Goal: Find specific page/section: Find specific page/section

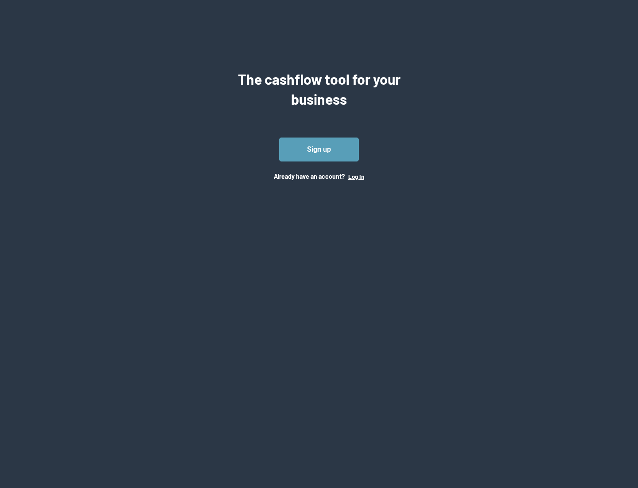
click at [356, 176] on button "Log In" at bounding box center [356, 176] width 16 height 7
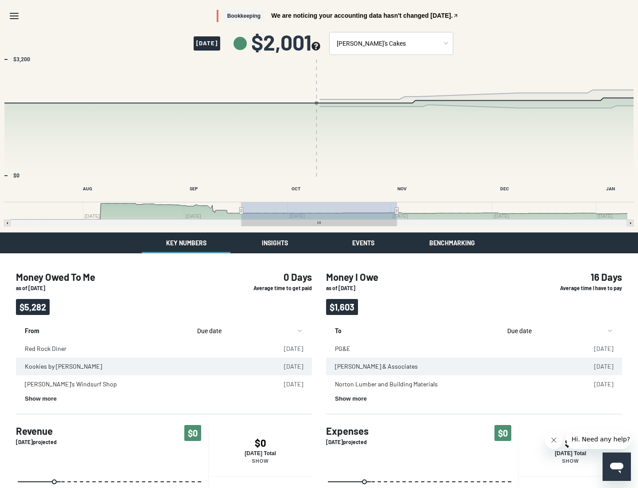
click at [275, 242] on button "Insights" at bounding box center [274, 242] width 89 height 21
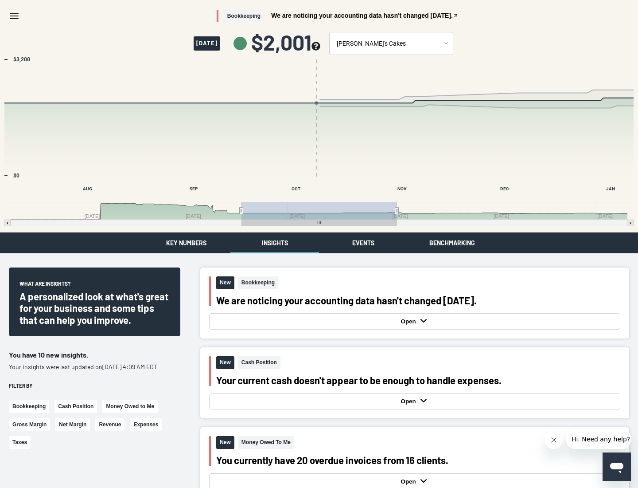
click at [363, 242] on button "Events" at bounding box center [363, 242] width 89 height 21
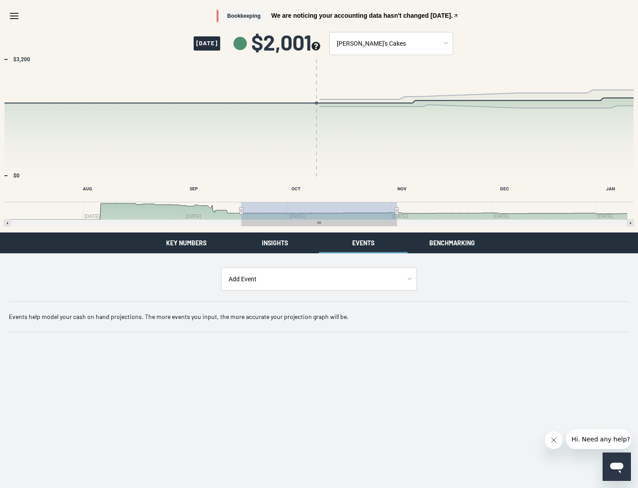
click at [452, 242] on button "Benchmarking" at bounding box center [452, 242] width 89 height 21
